Goal: Task Accomplishment & Management: Manage account settings

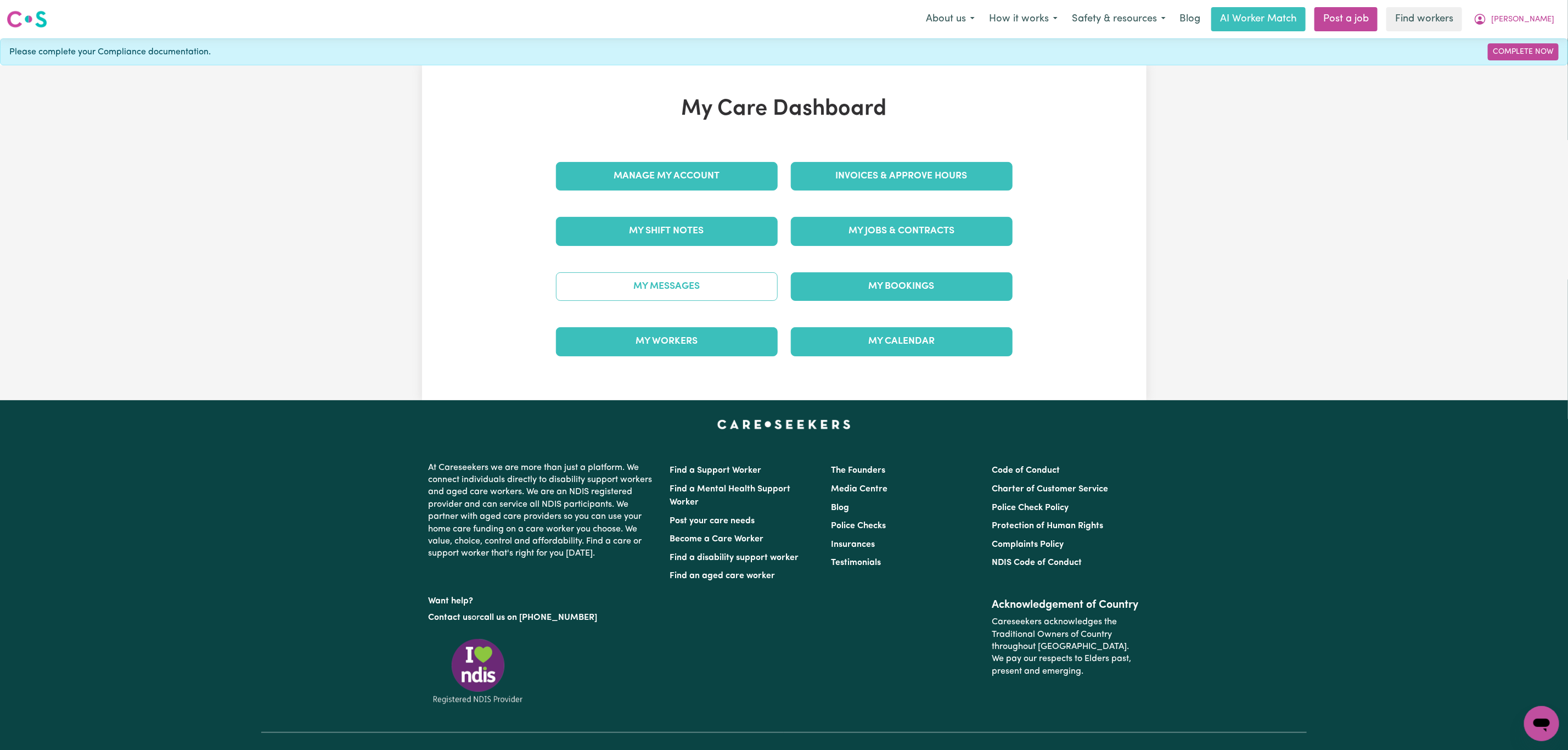
click at [679, 280] on link "My Messages" at bounding box center [666, 287] width 222 height 29
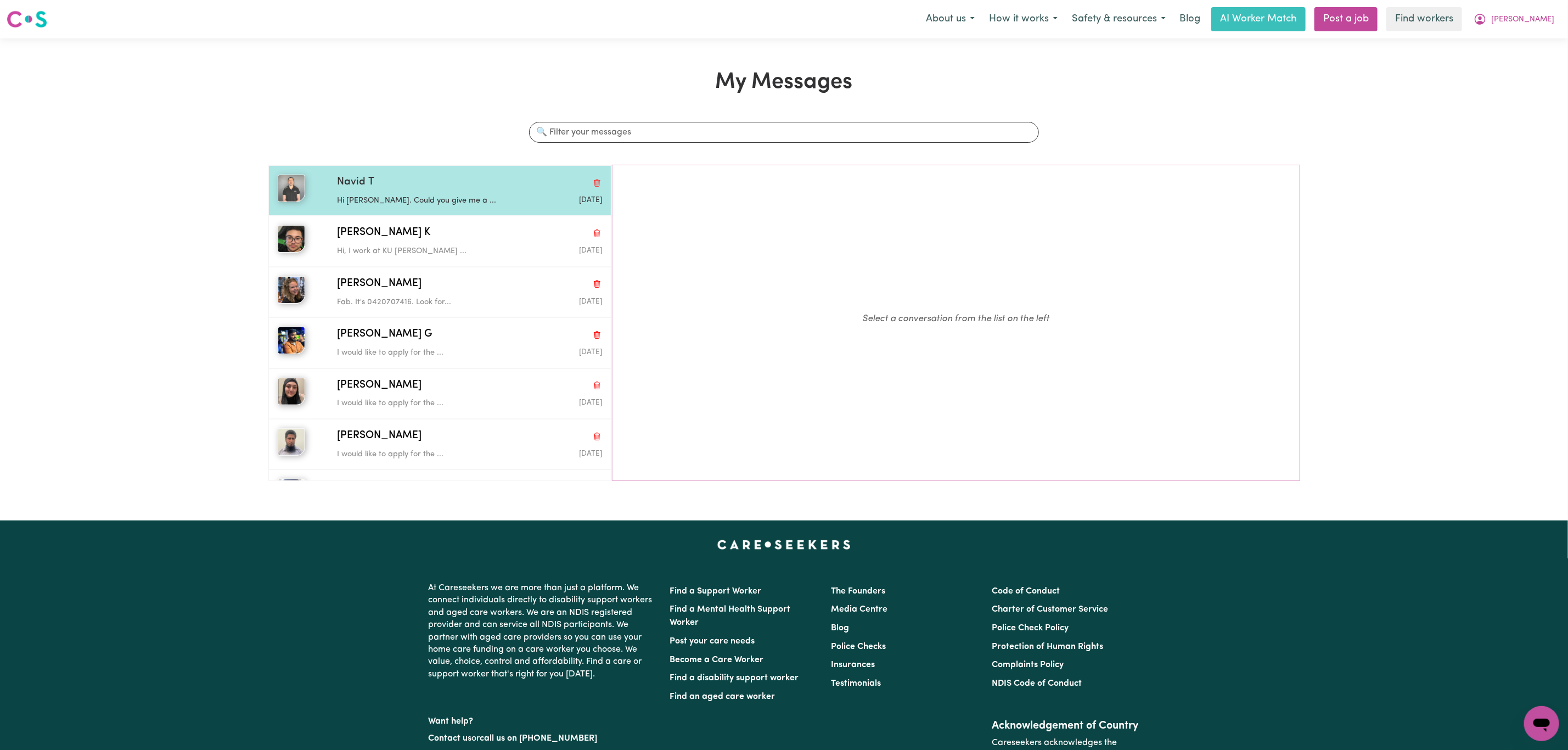
click at [431, 183] on div "Navid T" at bounding box center [469, 182] width 265 height 16
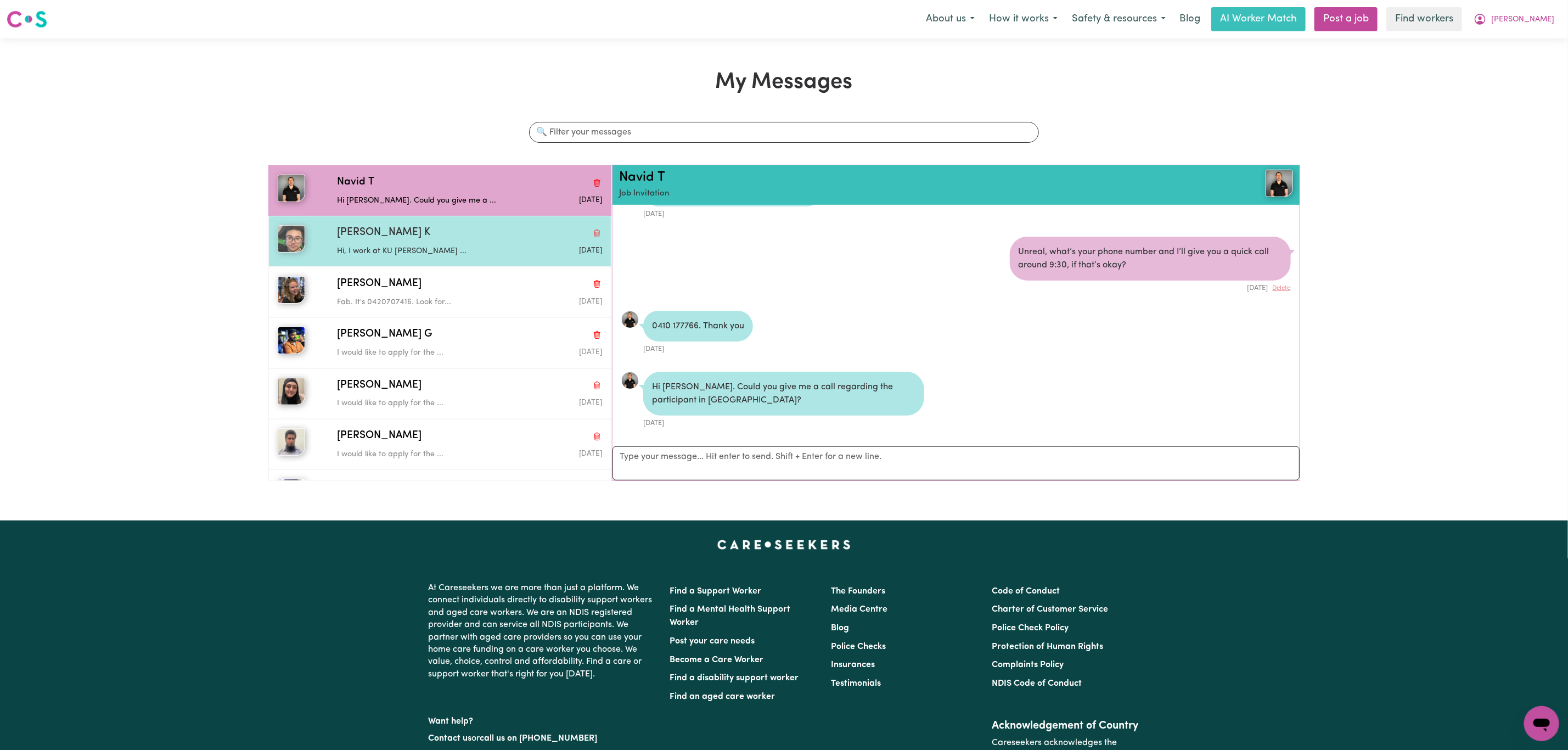
click at [466, 255] on p "Hi, I work at KU james Cahill ..." at bounding box center [425, 252] width 177 height 12
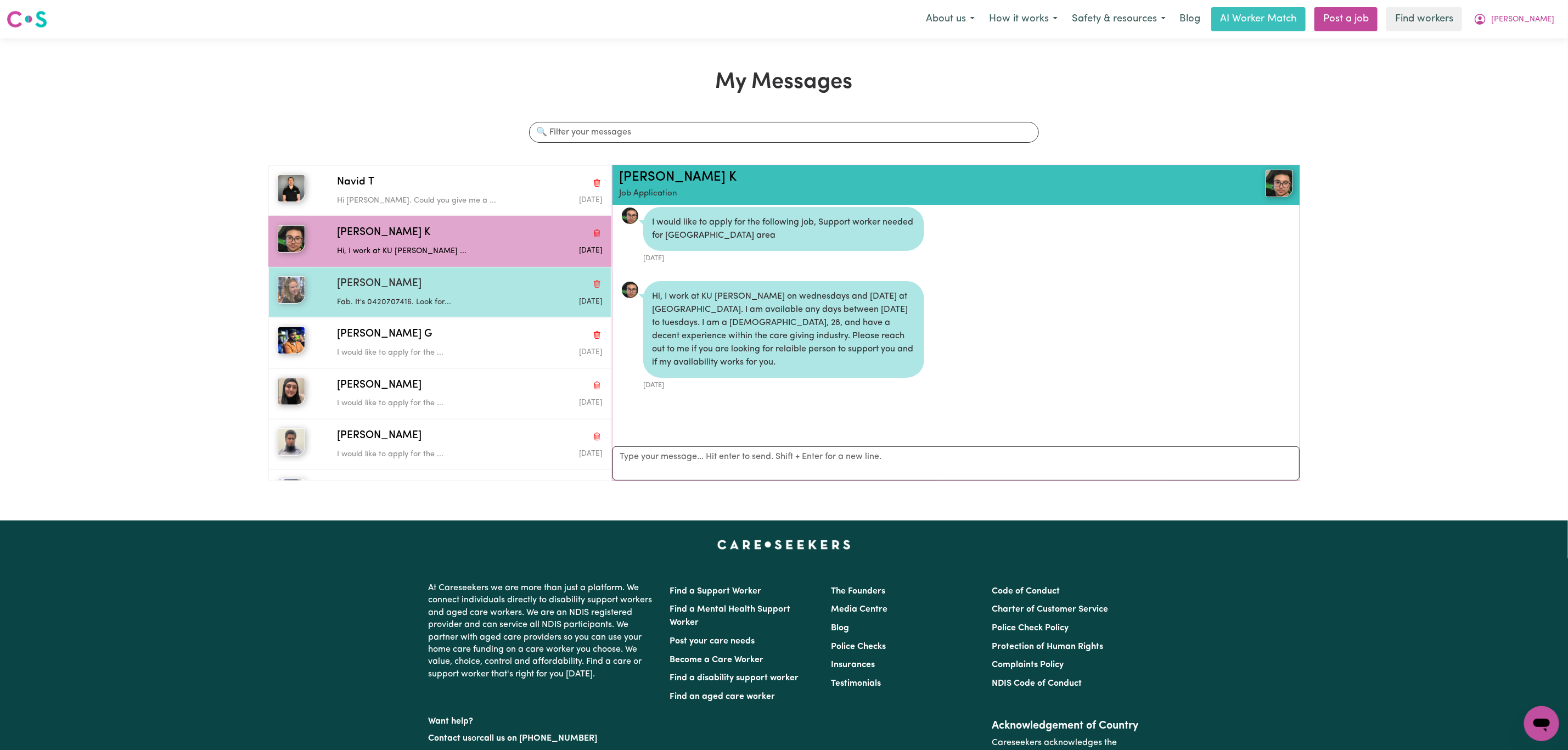
click at [450, 317] on div "Lucy W Fab. It's 0420707416. Look for... Aug 22 2025" at bounding box center [439, 292] width 343 height 50
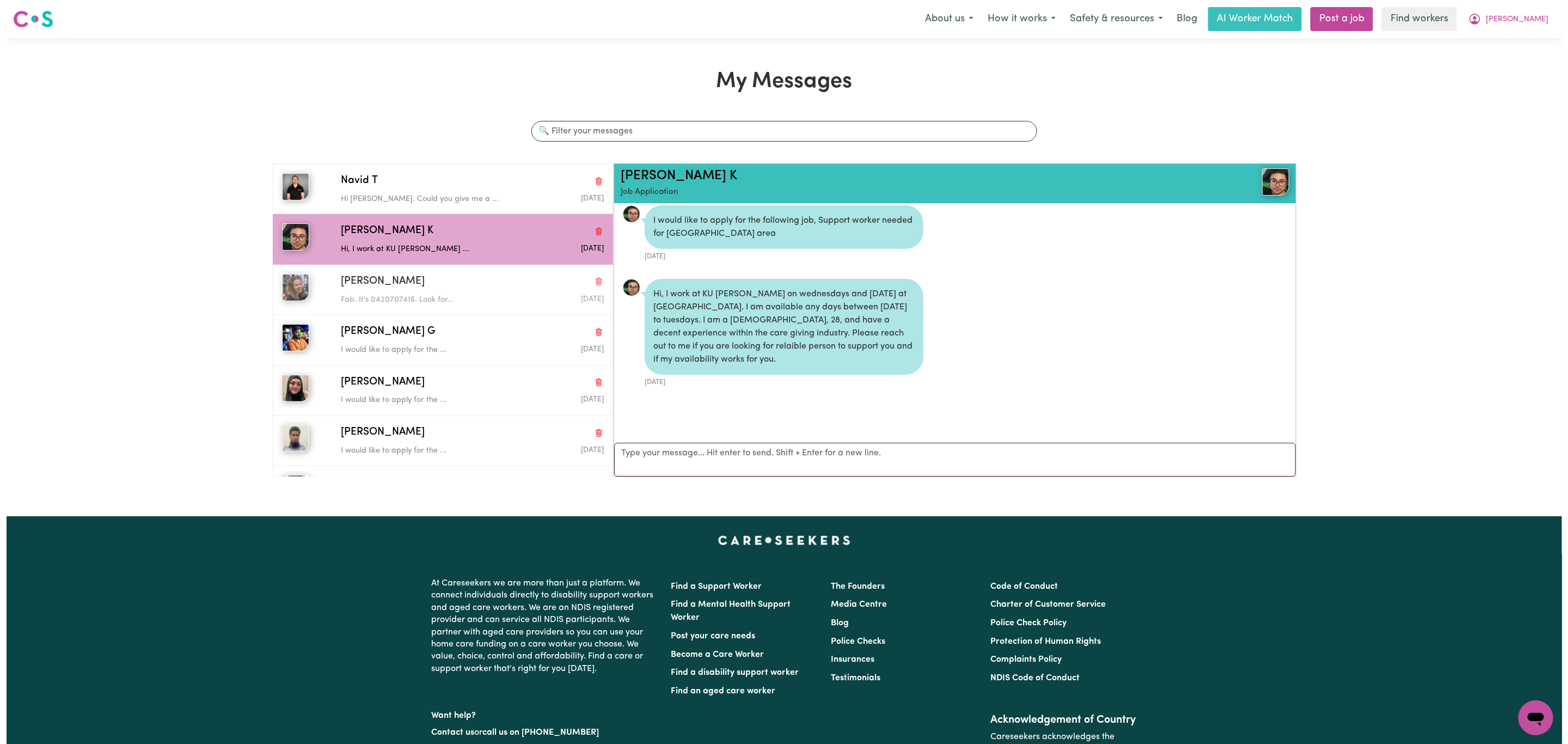
scroll to position [704, 0]
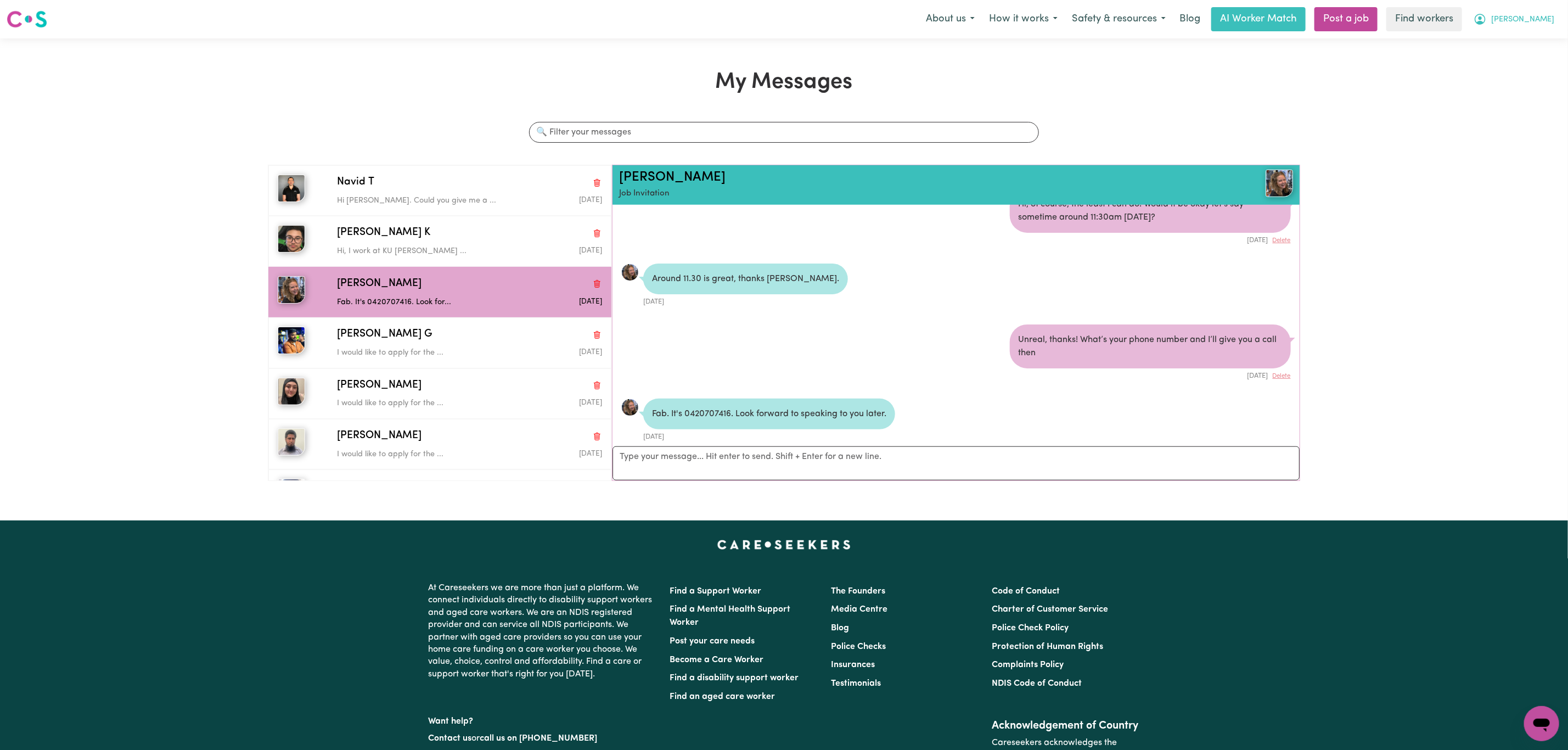
click at [1487, 18] on icon "My Account" at bounding box center [1480, 19] width 13 height 13
drag, startPoint x: 1529, startPoint y: 30, endPoint x: 1531, endPoint y: 36, distance: 6.3
click at [1531, 36] on link "My Dashboard" at bounding box center [1517, 43] width 87 height 21
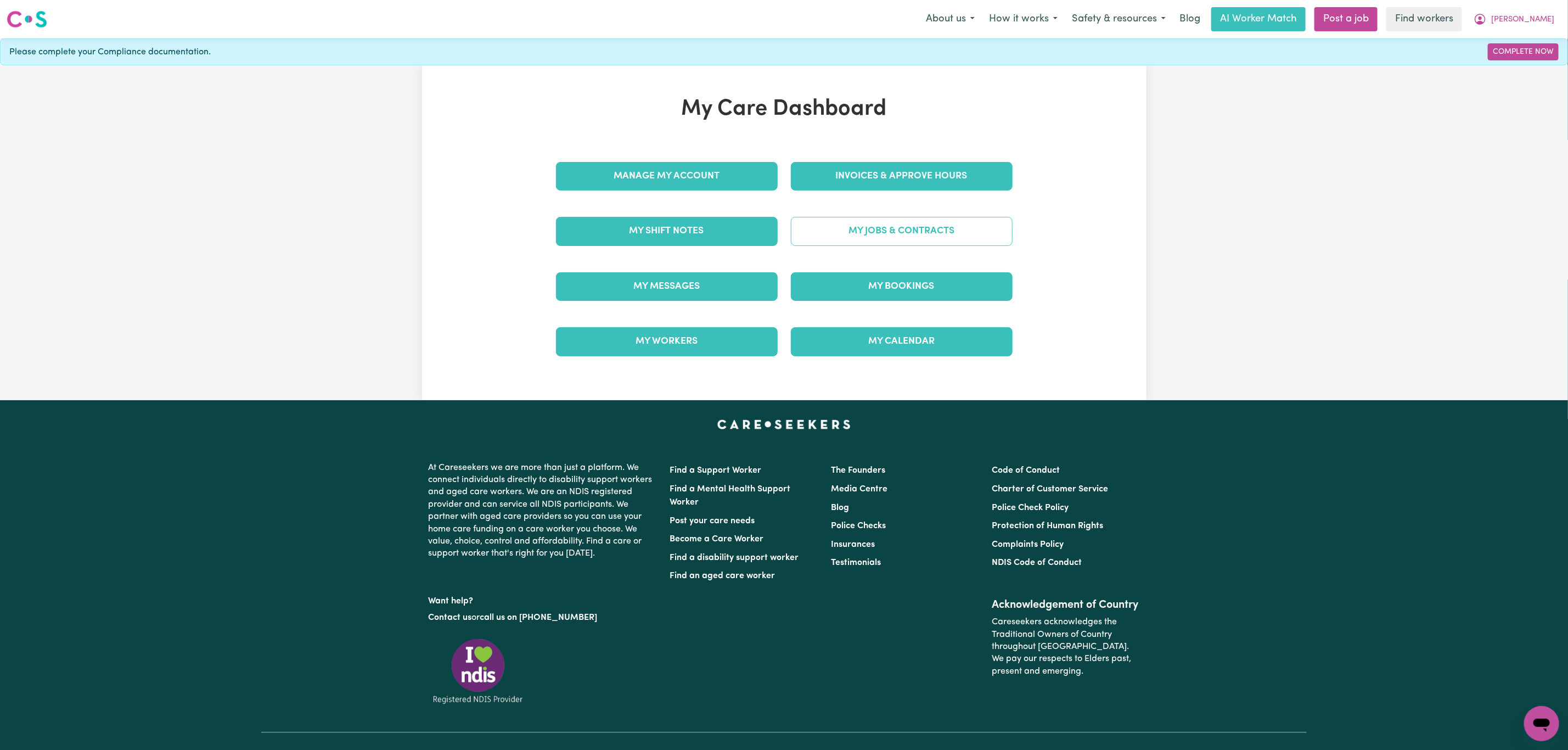
click at [891, 224] on link "My Jobs & Contracts" at bounding box center [902, 231] width 222 height 29
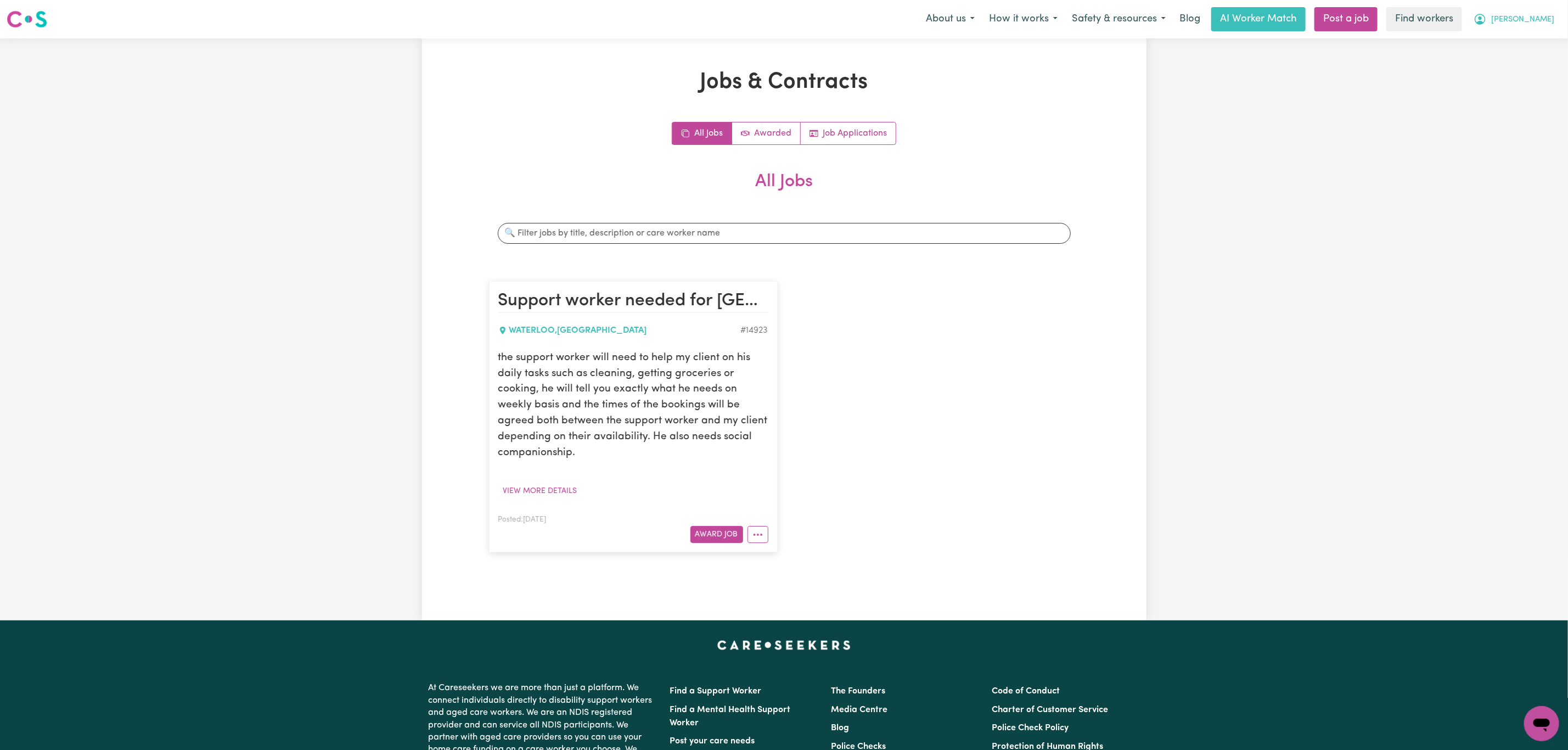
click at [1487, 22] on icon "My Account" at bounding box center [1480, 19] width 13 height 13
click at [1516, 41] on link "My Dashboard" at bounding box center [1517, 43] width 87 height 21
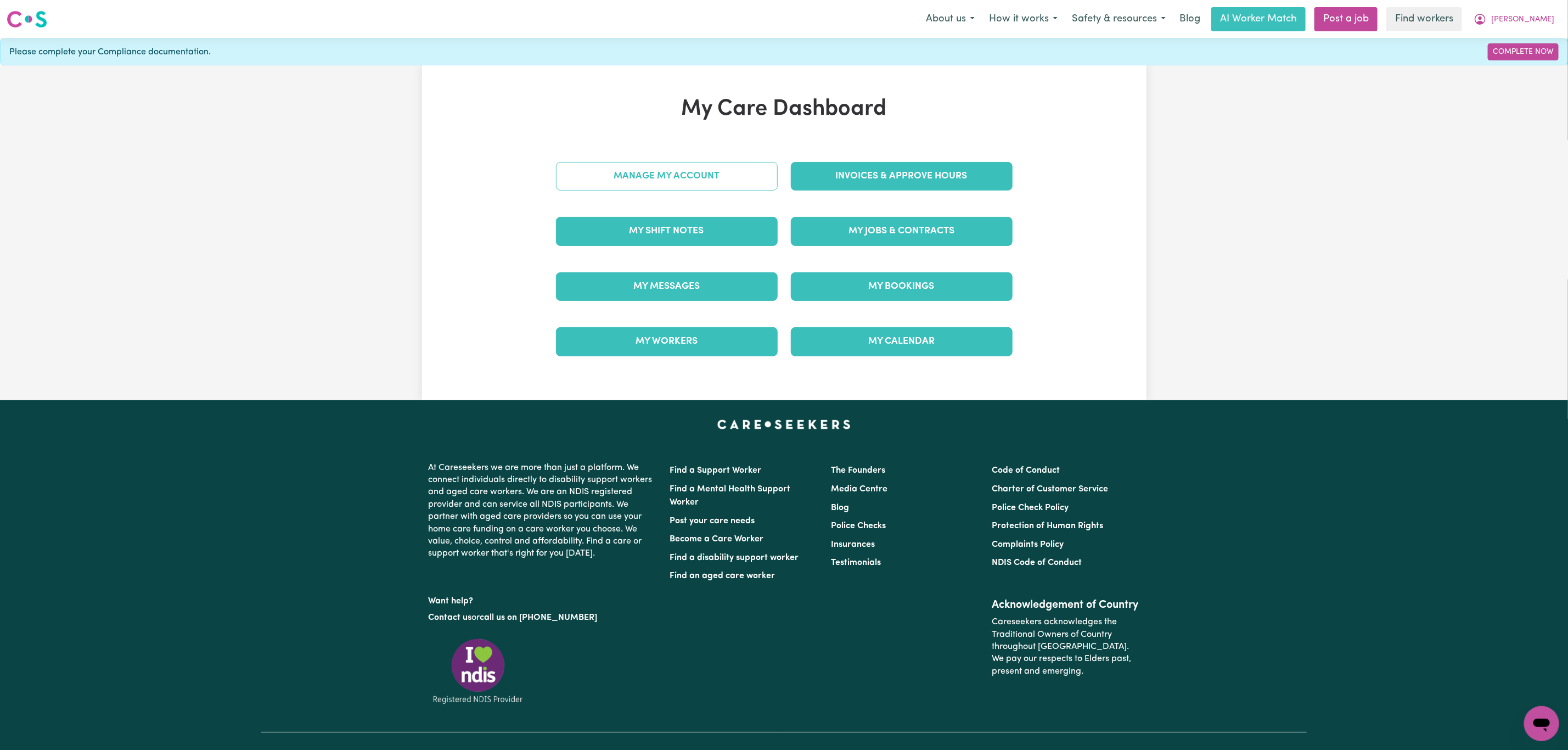
click at [679, 184] on link "Manage My Account" at bounding box center [666, 176] width 222 height 29
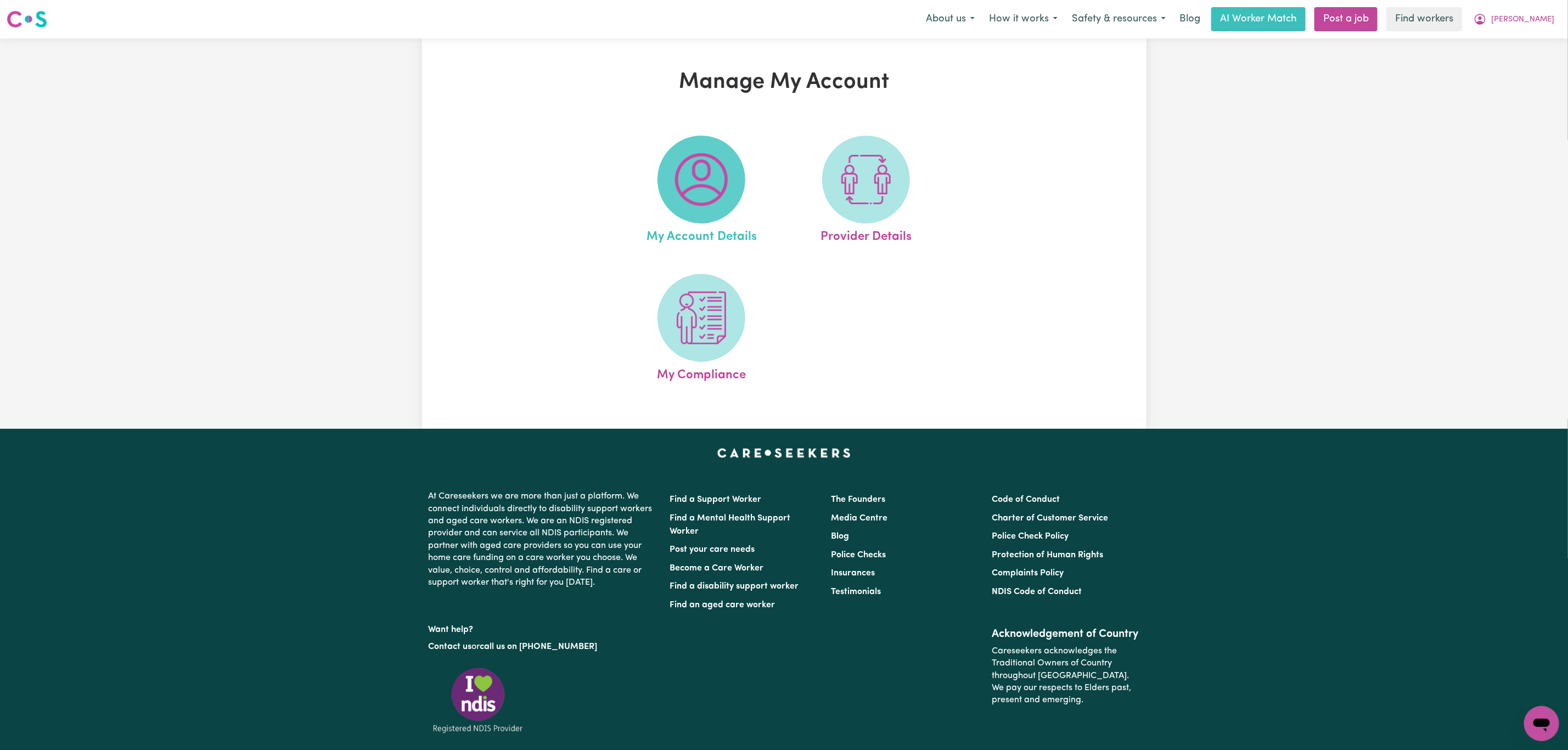
click at [697, 211] on span at bounding box center [701, 179] width 88 height 88
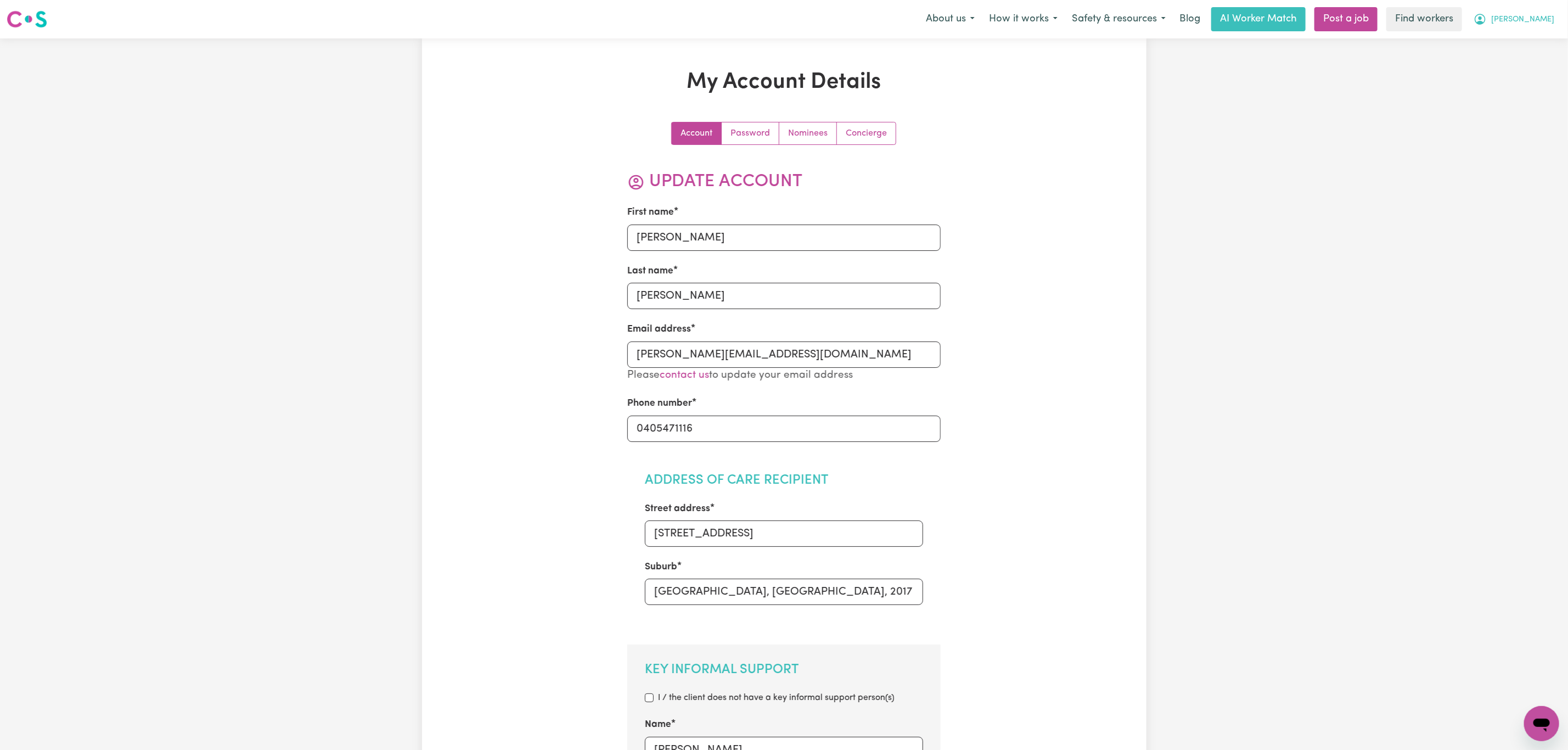
drag, startPoint x: 1548, startPoint y: 10, endPoint x: 1535, endPoint y: 25, distance: 19.8
click at [1548, 10] on button "[PERSON_NAME]" at bounding box center [1514, 20] width 95 height 23
click at [1526, 41] on link "My Dashboard" at bounding box center [1517, 43] width 87 height 21
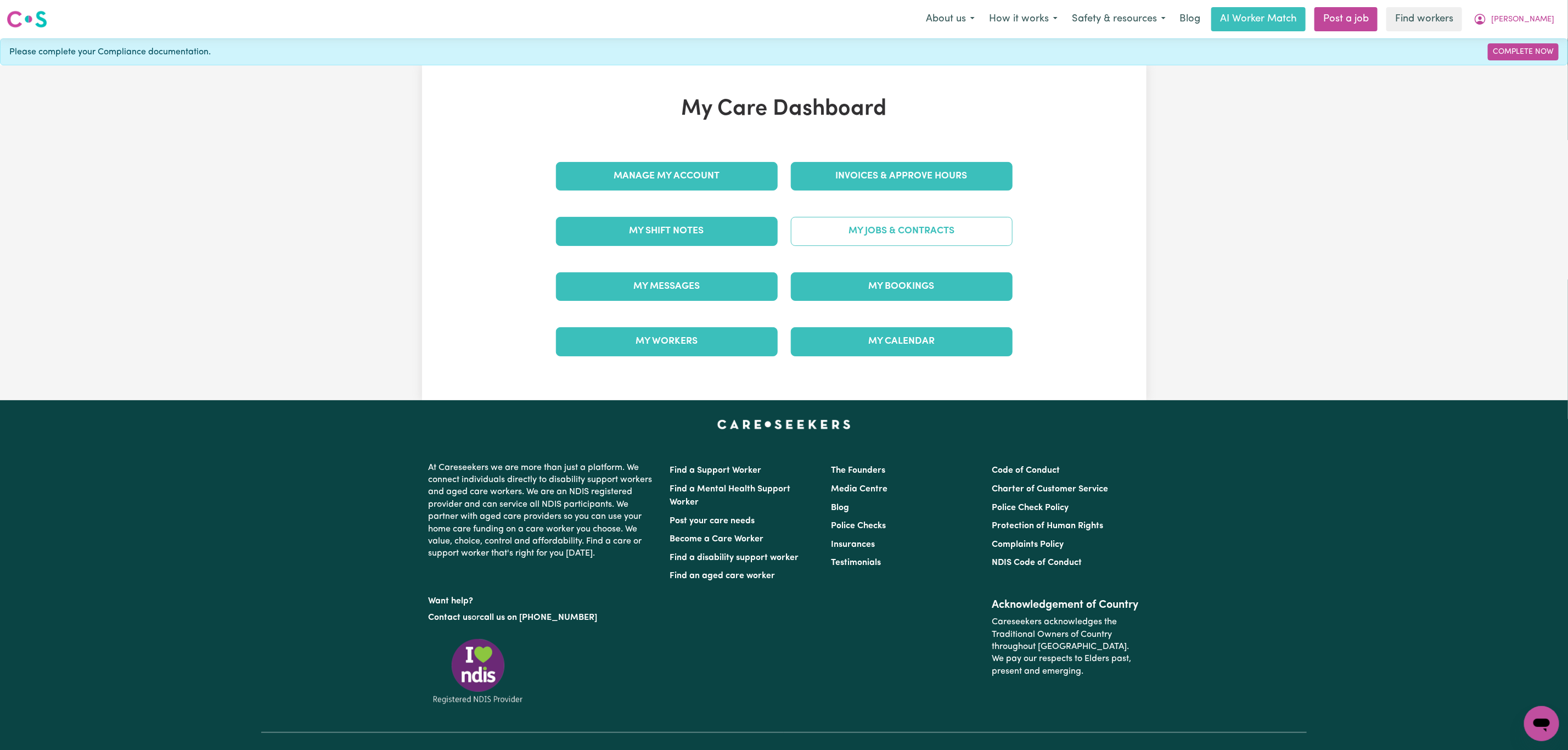
click at [858, 229] on link "My Jobs & Contracts" at bounding box center [902, 231] width 222 height 29
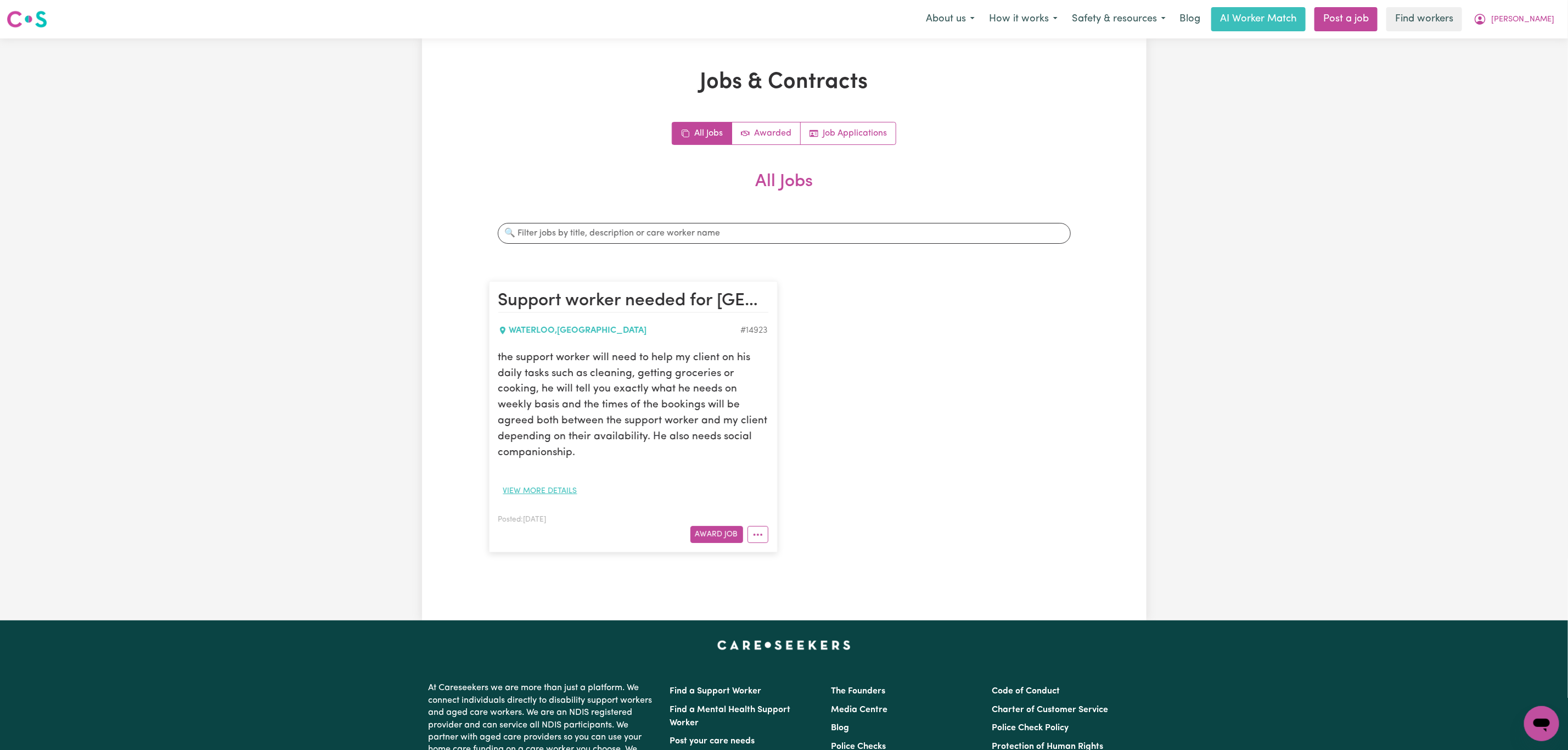
click at [530, 492] on button "View more details" at bounding box center [540, 491] width 84 height 17
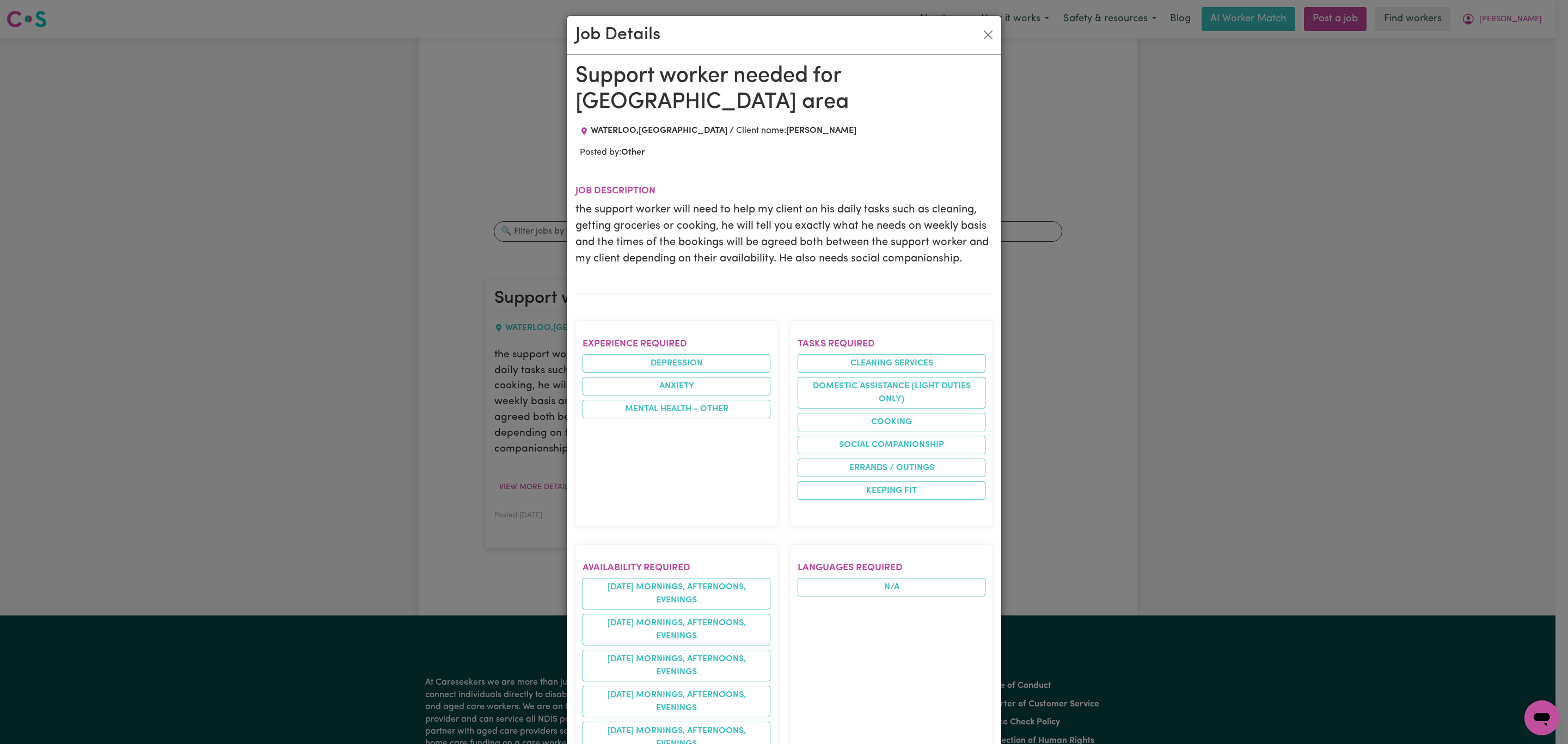
click at [469, 297] on div "Job Details Support worker needed for Waterloo area WATERLOO , New South Wales …" at bounding box center [784, 372] width 1568 height 744
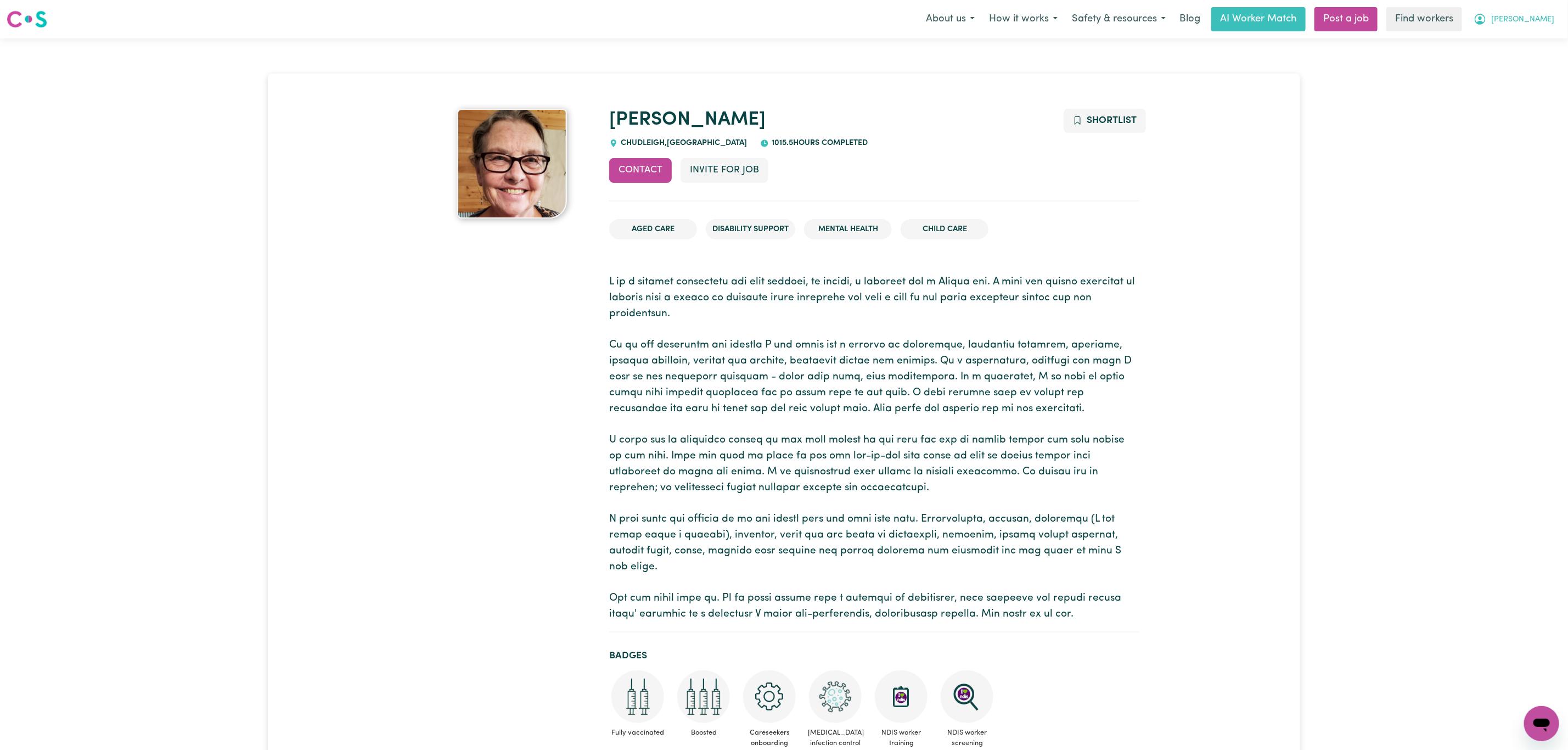
click at [1487, 15] on icon "My Account" at bounding box center [1480, 19] width 13 height 13
click at [1537, 65] on link "Logout" at bounding box center [1517, 63] width 87 height 21
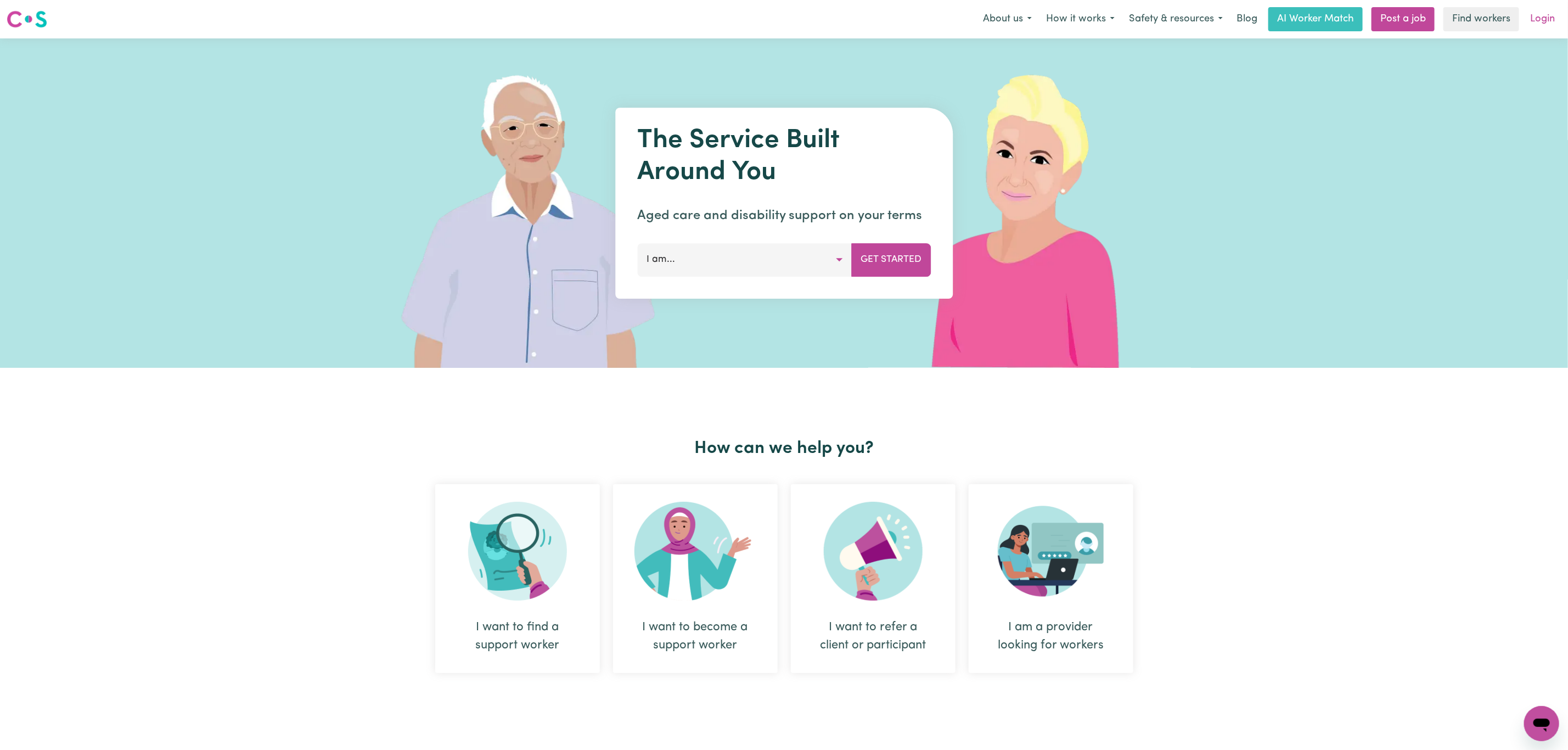
click at [1540, 13] on link "Login" at bounding box center [1543, 19] width 38 height 24
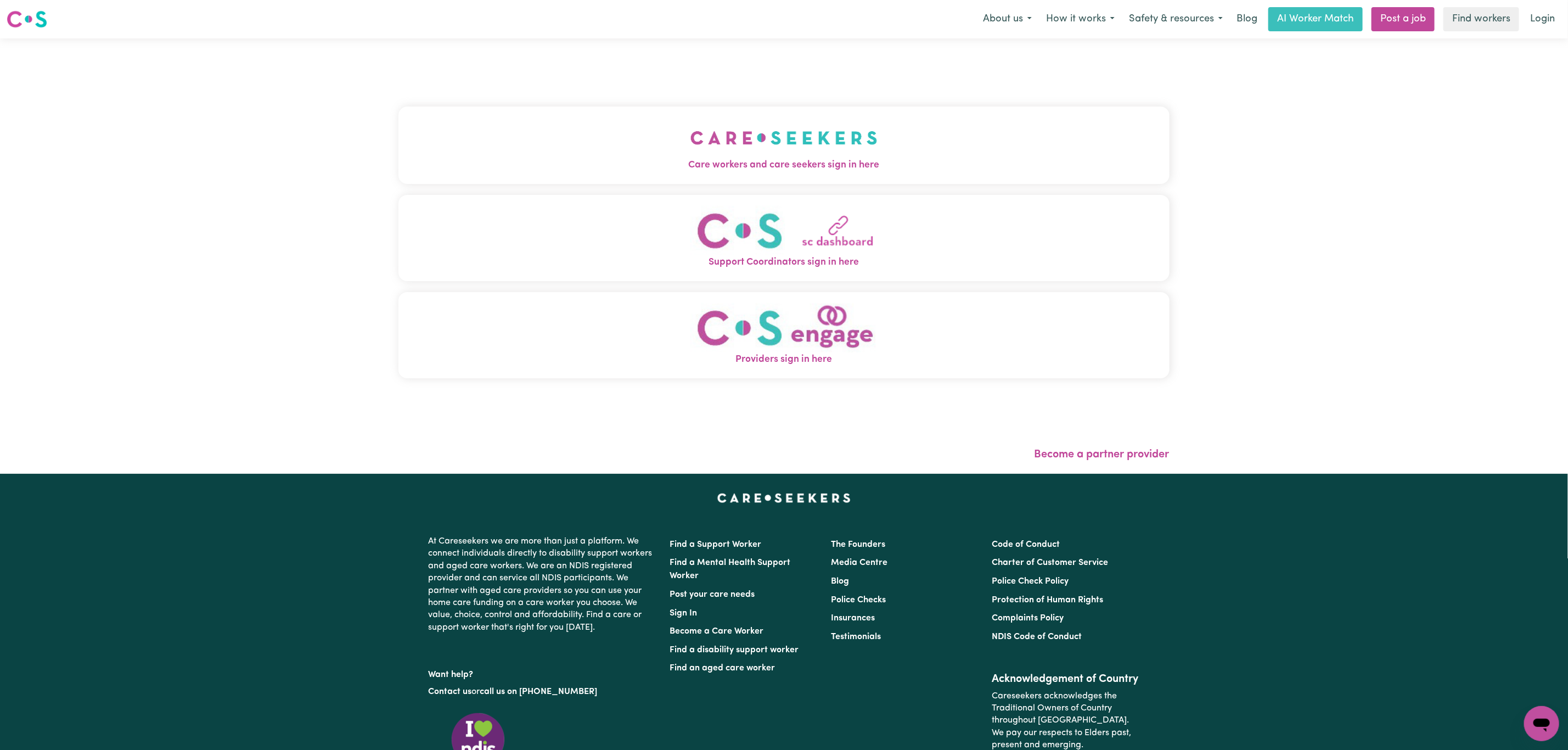
click at [528, 128] on button "Care workers and care seekers sign in here" at bounding box center [784, 145] width 771 height 77
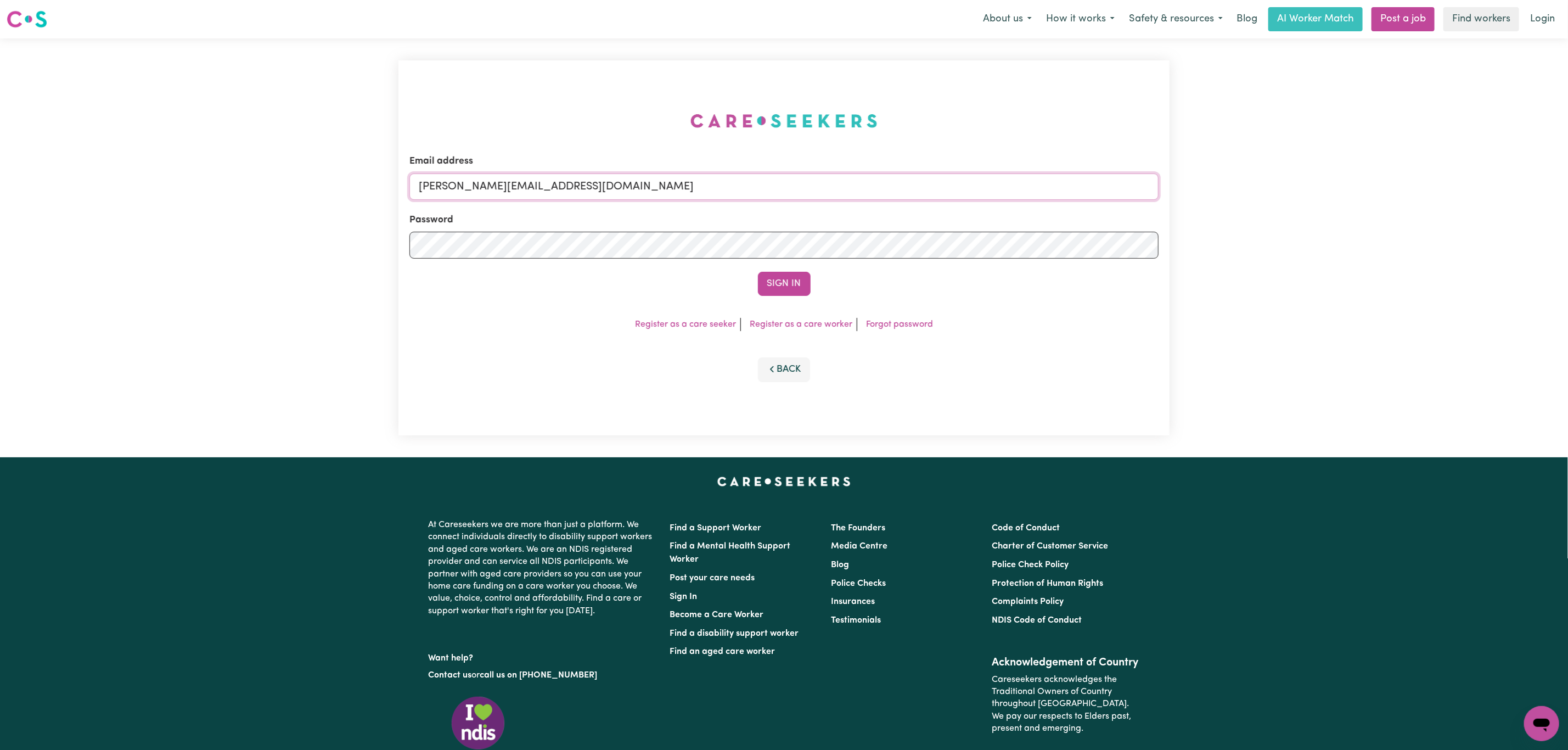
drag, startPoint x: 496, startPoint y: 184, endPoint x: 508, endPoint y: 199, distance: 19.2
click at [496, 184] on input "[PERSON_NAME][EMAIL_ADDRESS][DOMAIN_NAME]" at bounding box center [784, 187] width 749 height 26
drag, startPoint x: 477, startPoint y: 191, endPoint x: 845, endPoint y: 210, distance: 368.5
click at [845, 210] on form "Email address [EMAIL_ADDRESS][PERSON_NAME][DOMAIN_NAME] Password Sign In" at bounding box center [784, 225] width 749 height 142
click at [493, 187] on input "superuser~ [EMAIL_ADDRESS][DOMAIN_NAME]" at bounding box center [784, 187] width 749 height 26
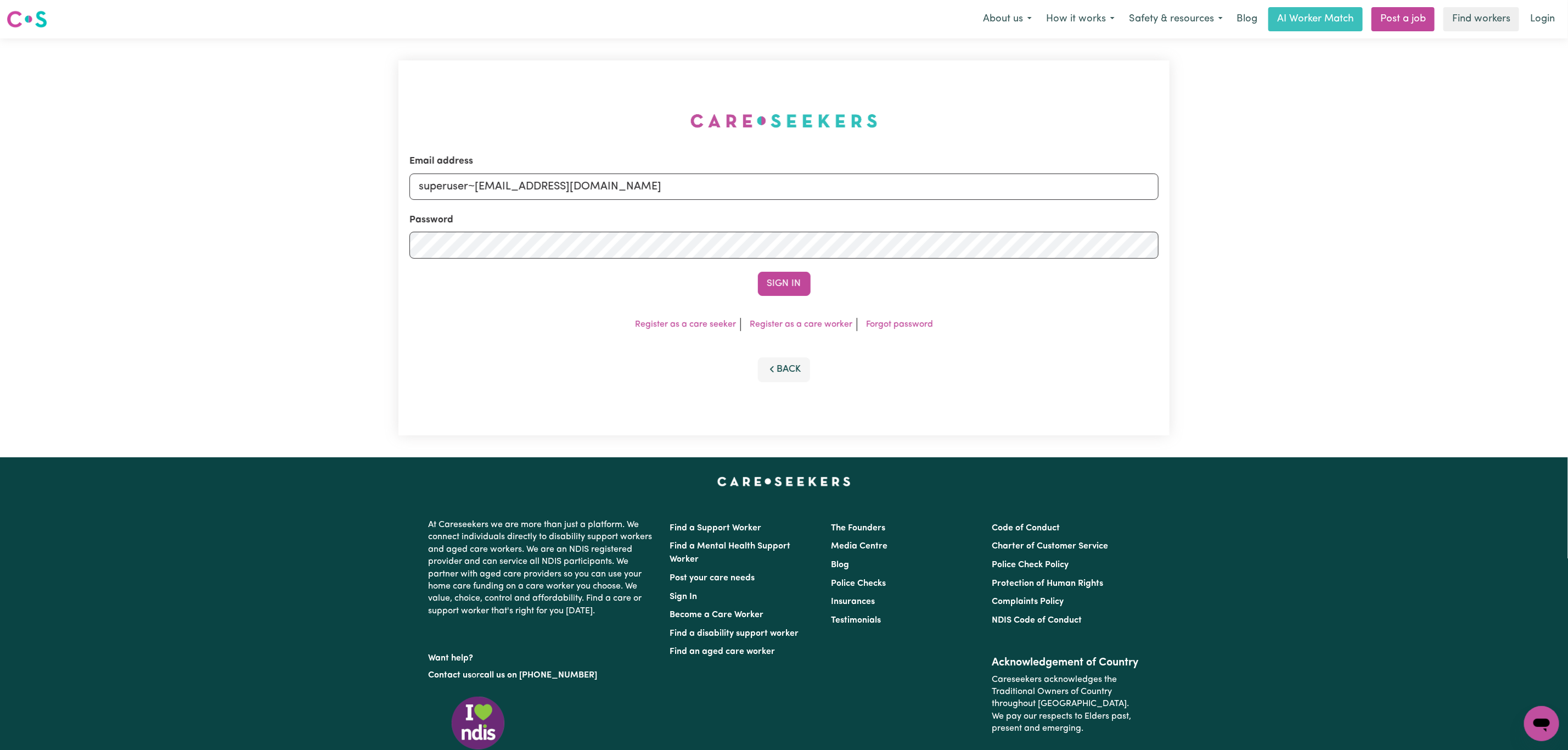
type input "superuser~[EMAIL_ADDRESS][DOMAIN_NAME]"
click at [758, 272] on button "Sign In" at bounding box center [784, 284] width 53 height 24
